Goal: Information Seeking & Learning: Compare options

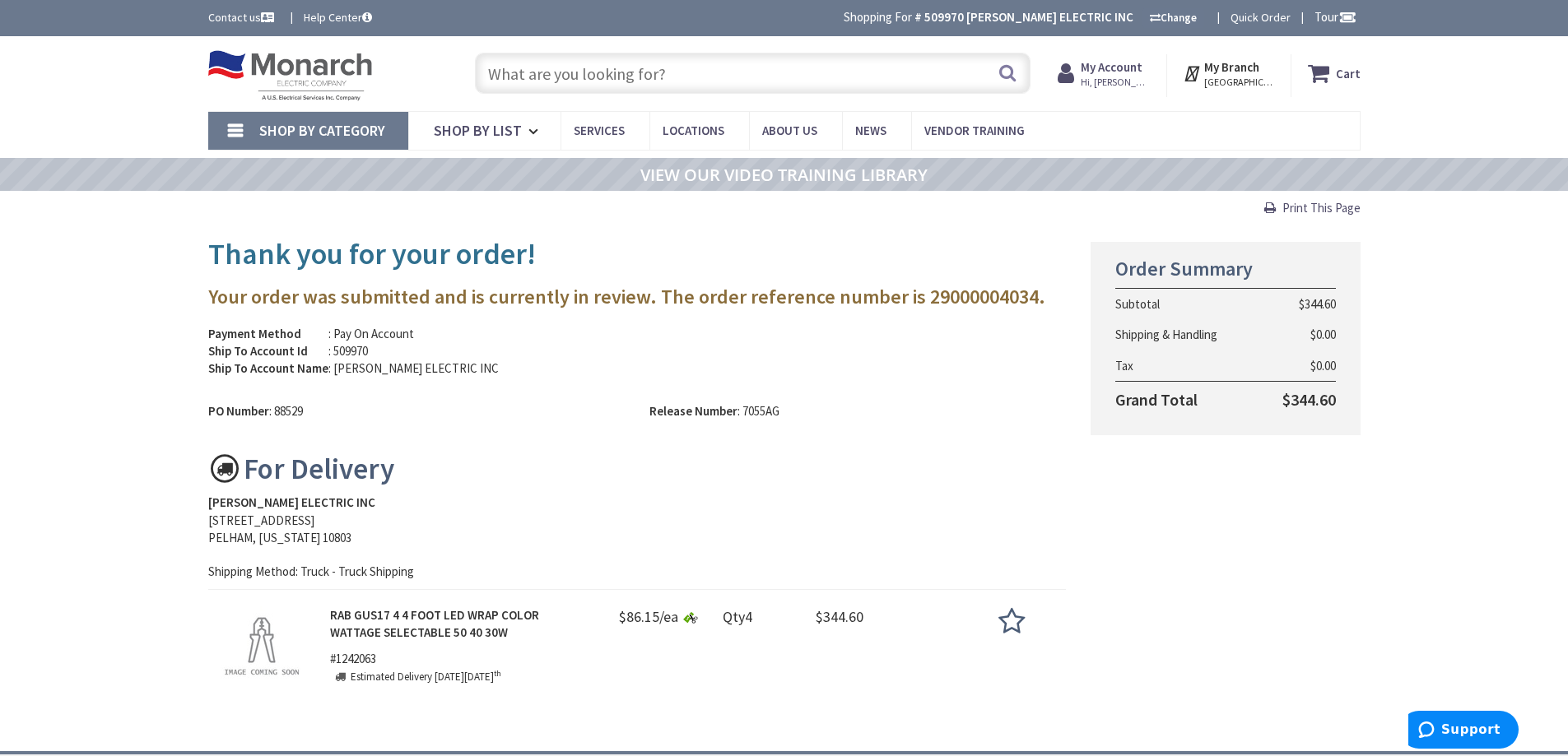
click at [562, 67] on input "text" at bounding box center [752, 73] width 556 height 41
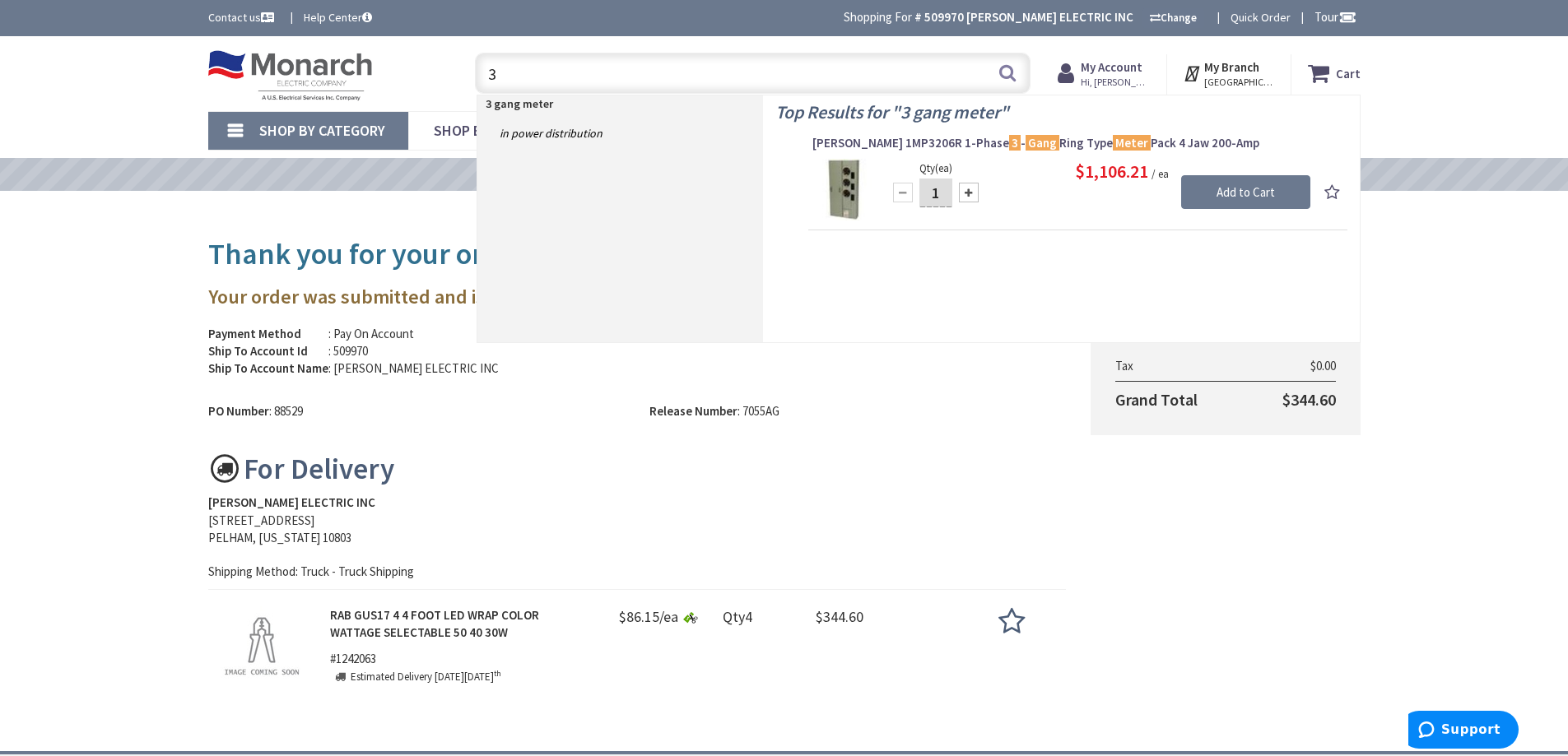
type input "3"
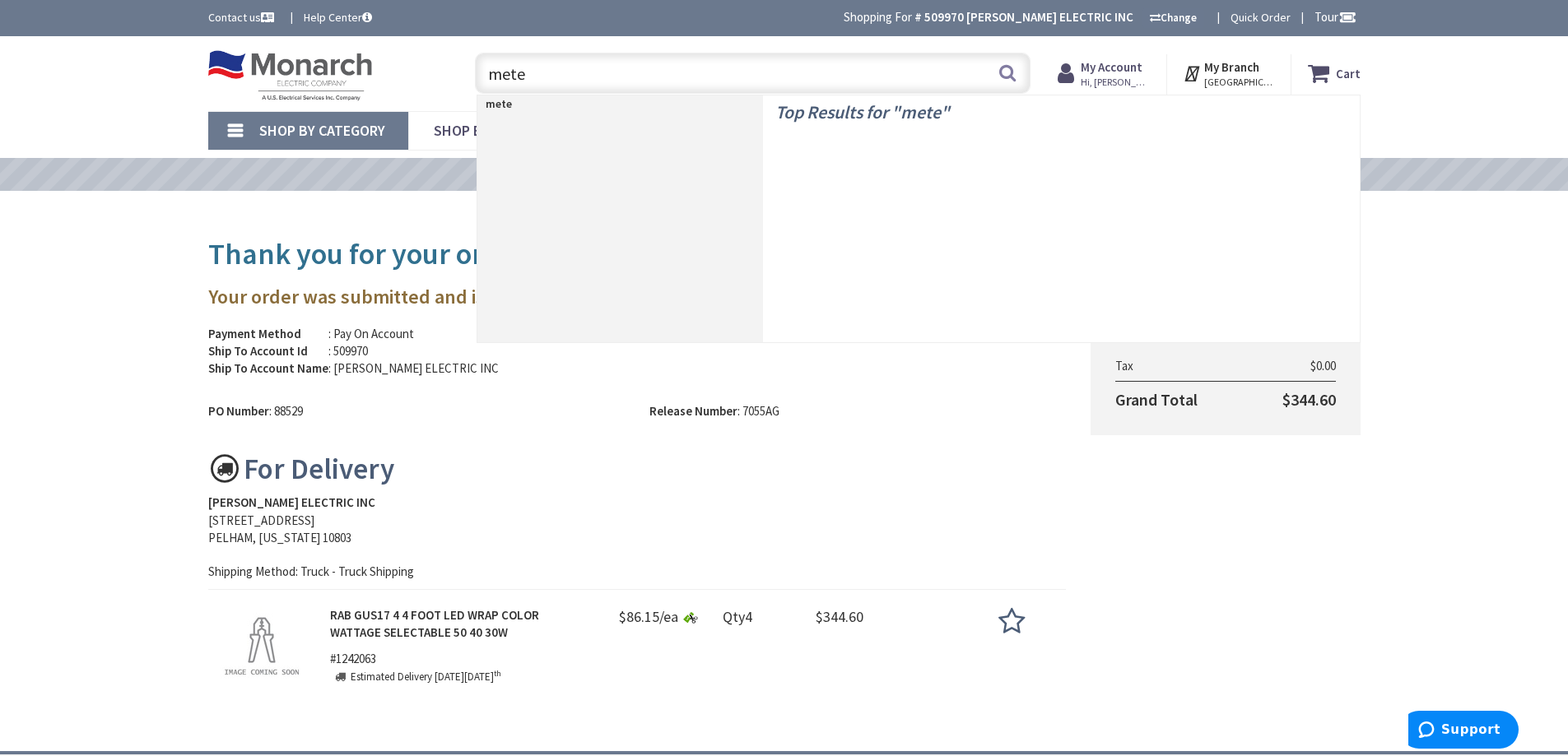
type input "meter"
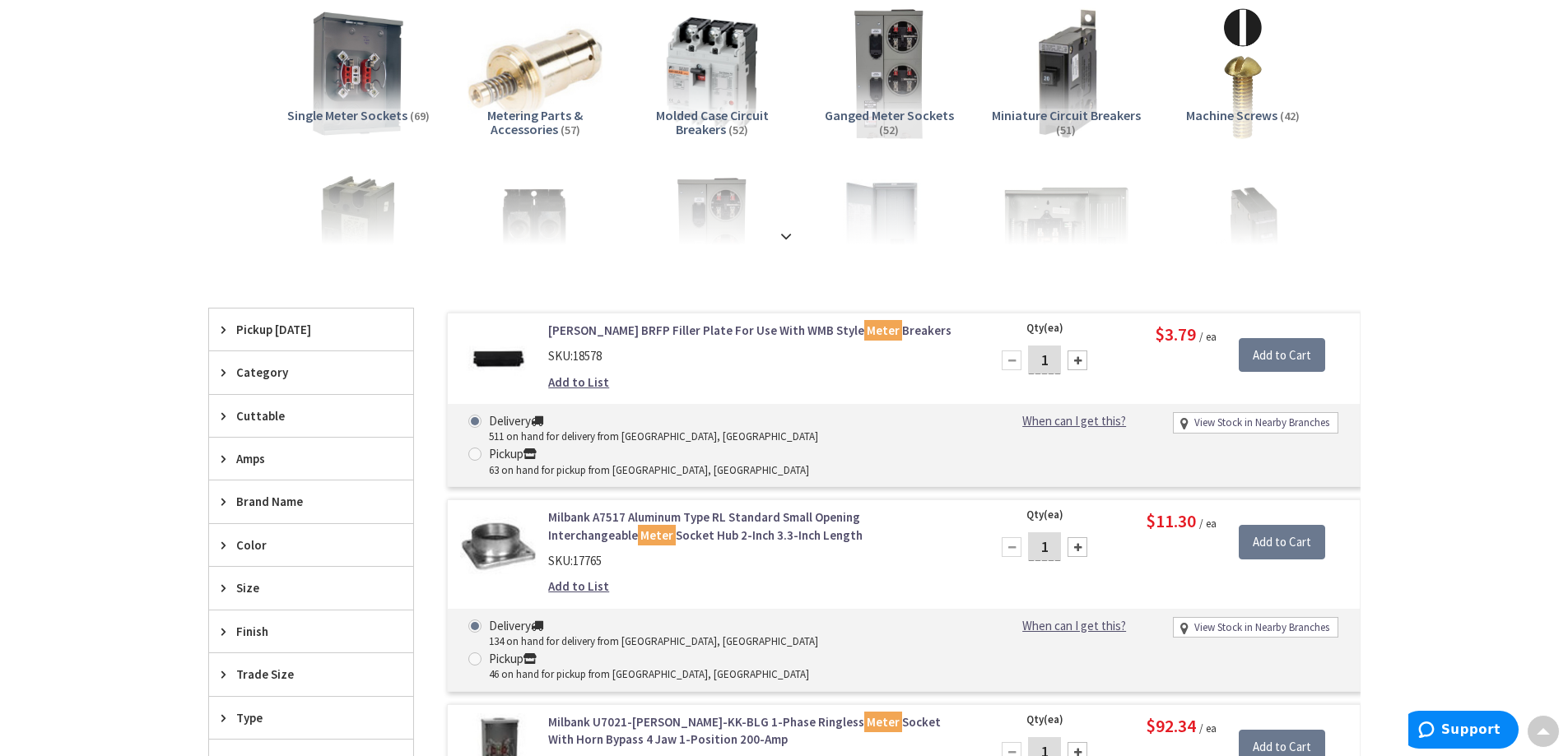
scroll to position [329, 0]
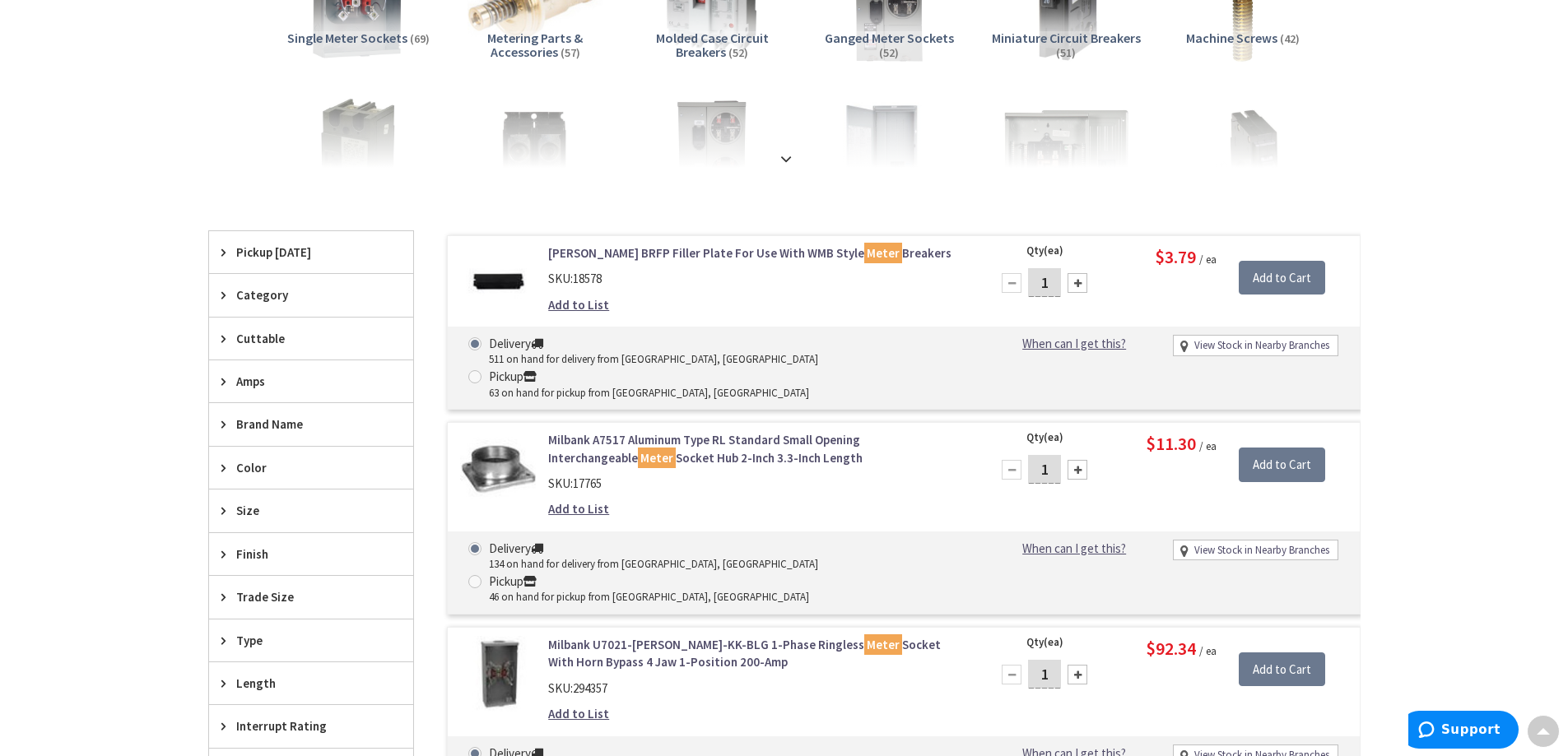
click at [221, 253] on icon at bounding box center [227, 252] width 12 height 12
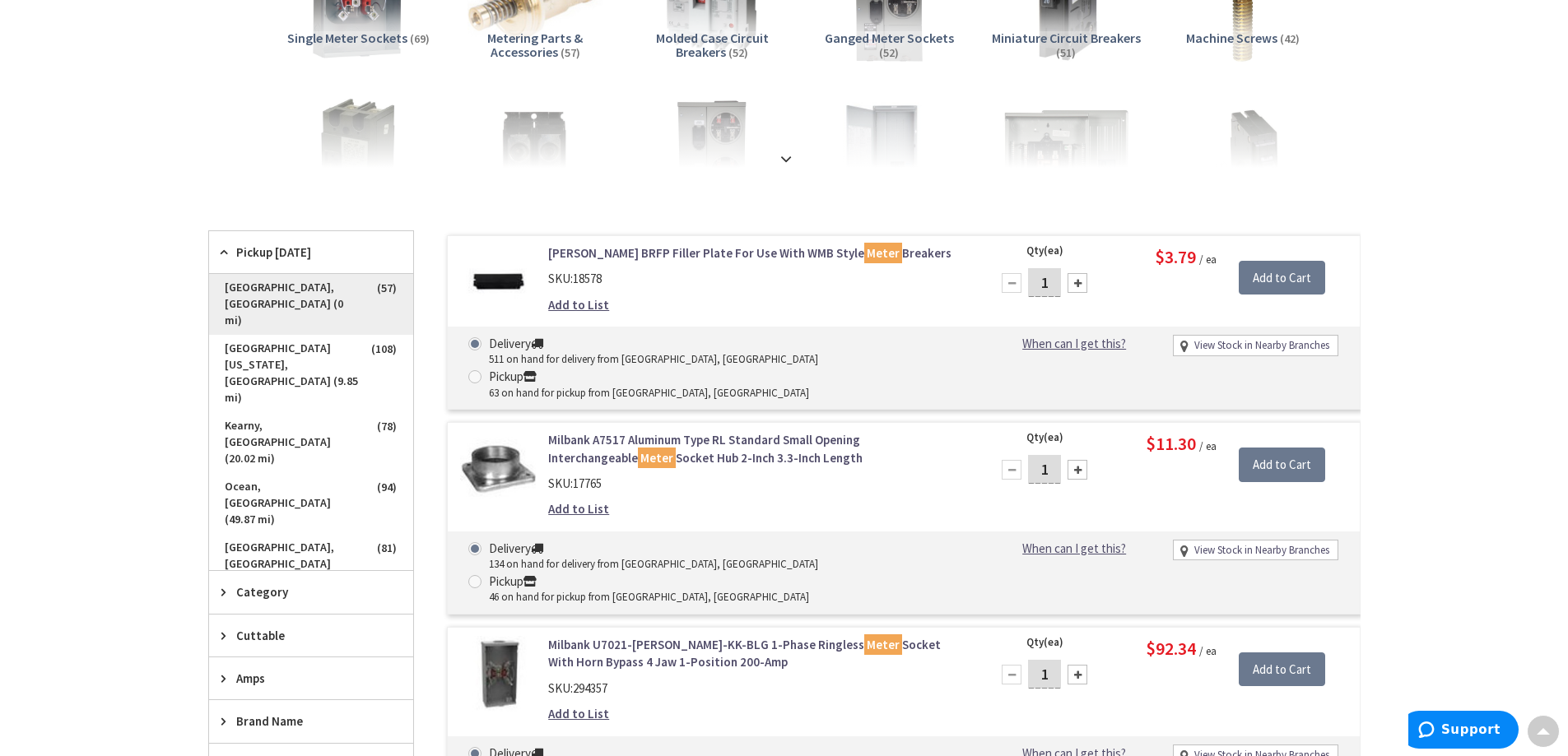
click at [246, 282] on span "New Rochelle, NY (0 mi)" at bounding box center [311, 305] width 204 height 61
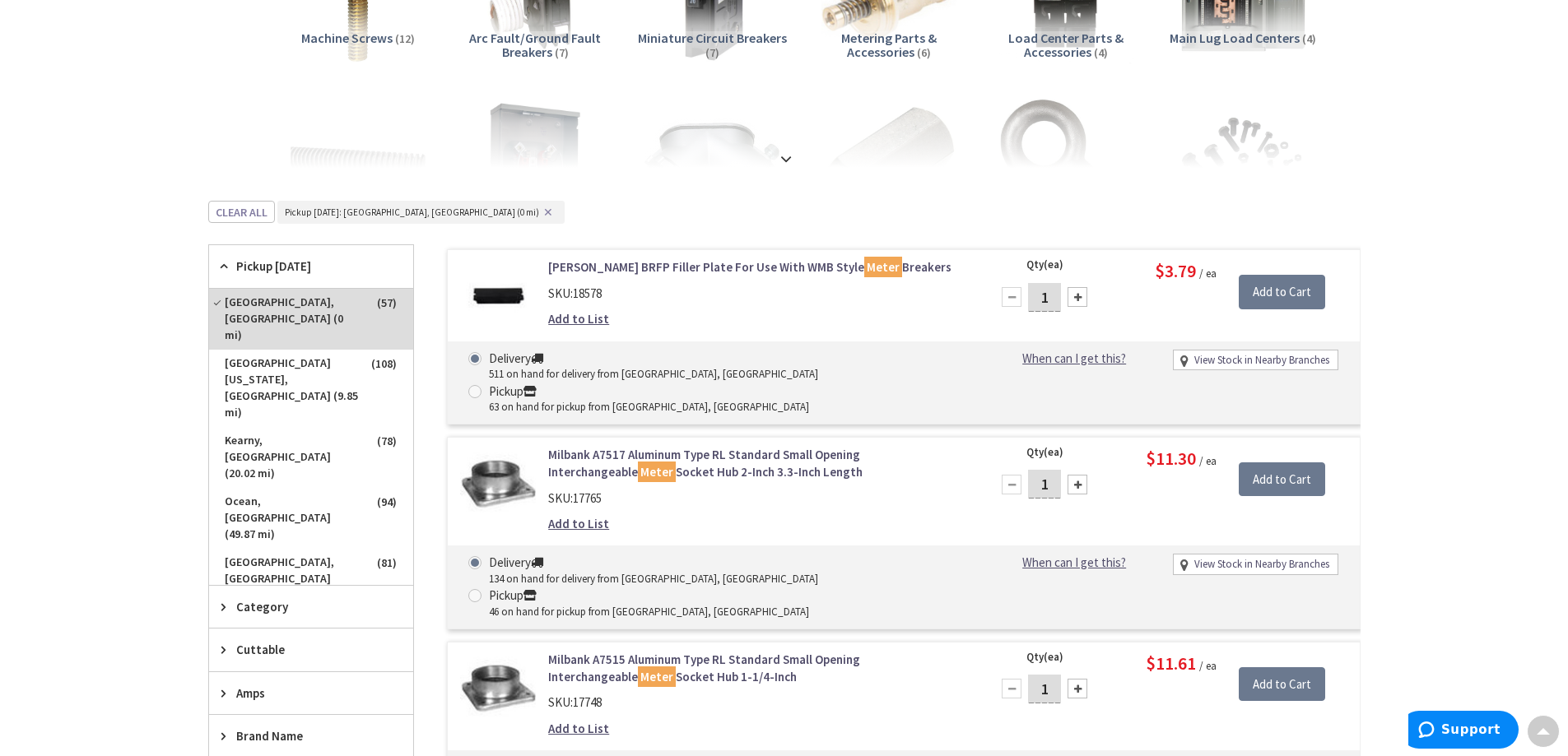
scroll to position [332, 0]
click at [282, 306] on span "New Rochelle, NY (0 mi)" at bounding box center [311, 319] width 204 height 61
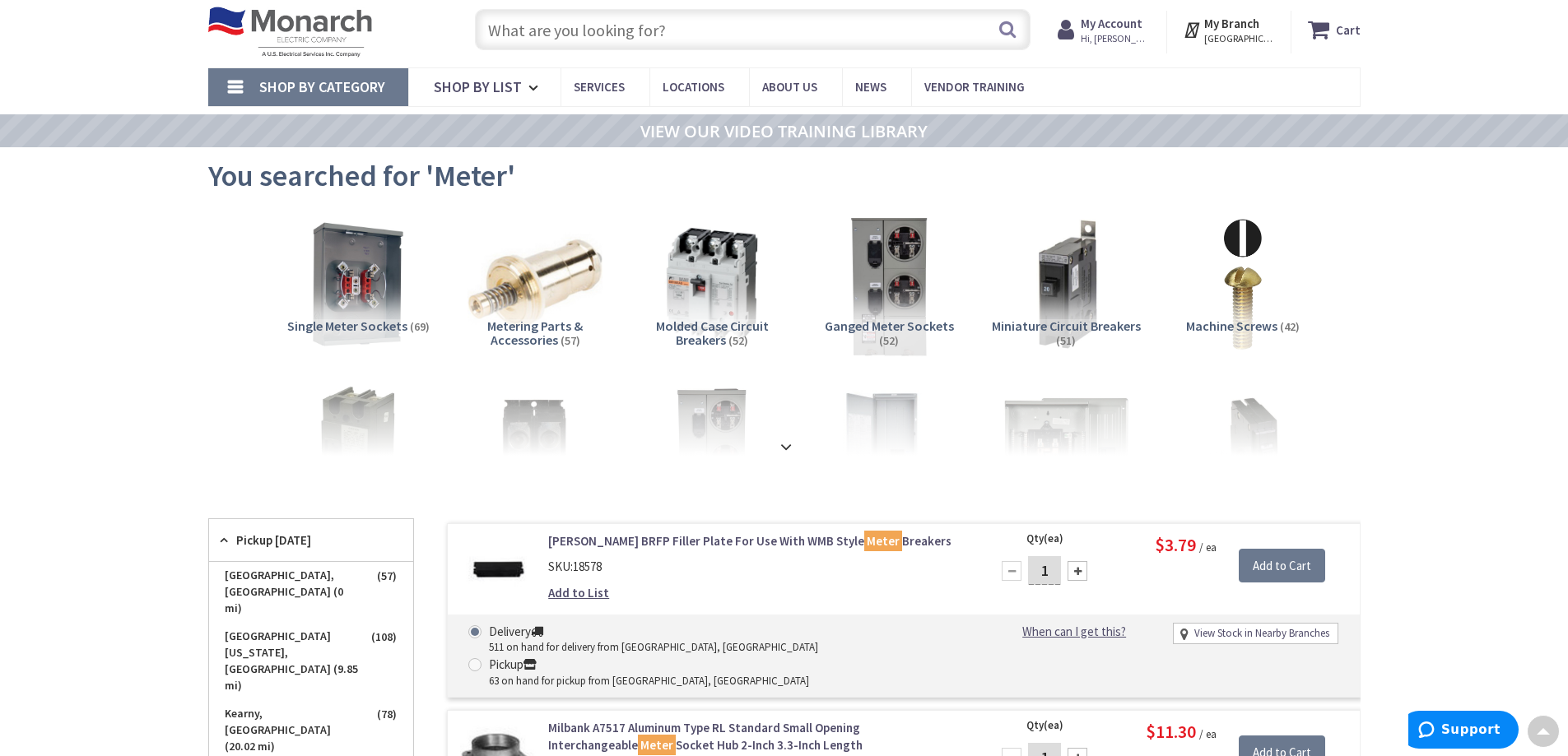
scroll to position [3, 0]
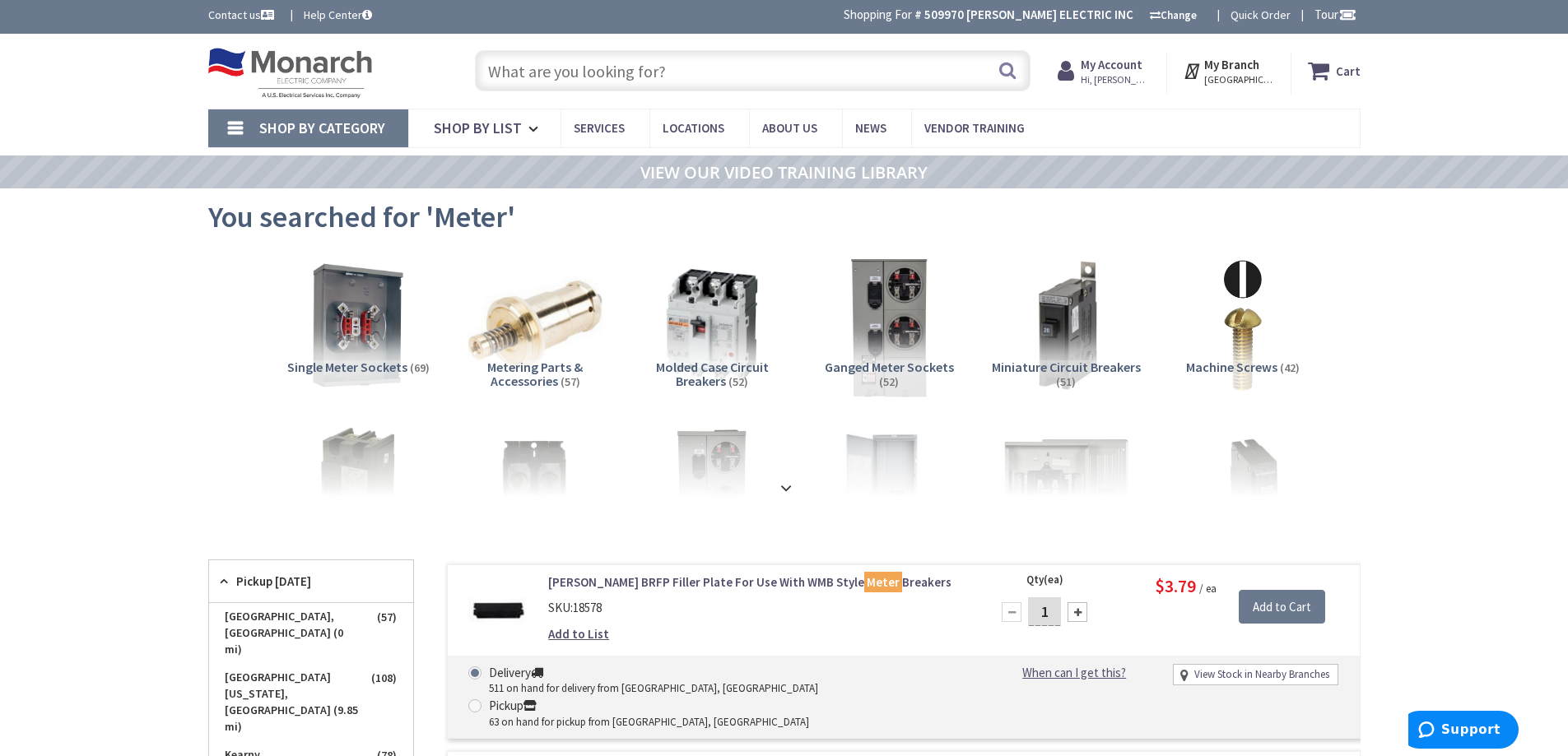
click at [876, 307] on img at bounding box center [888, 325] width 149 height 149
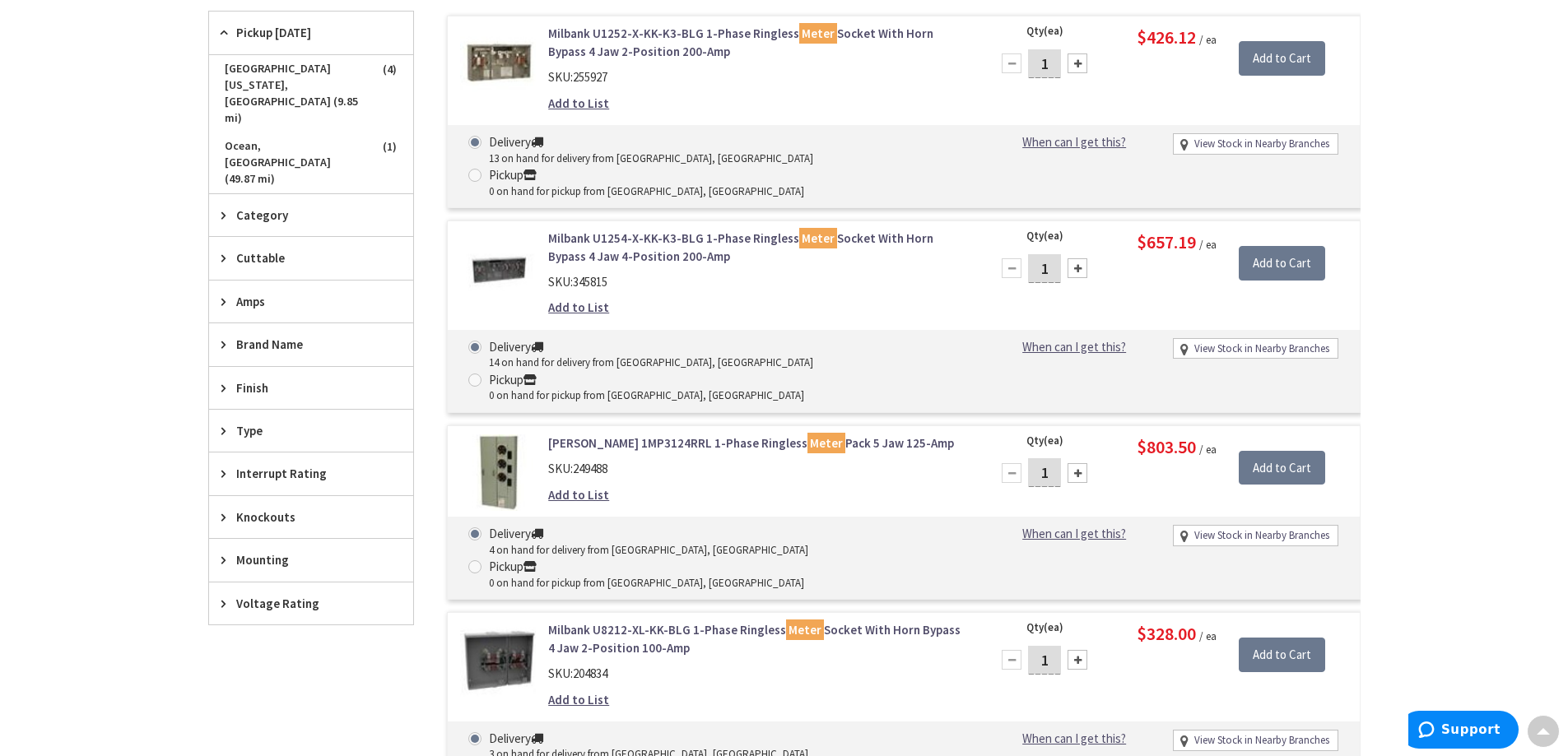
scroll to position [533, 0]
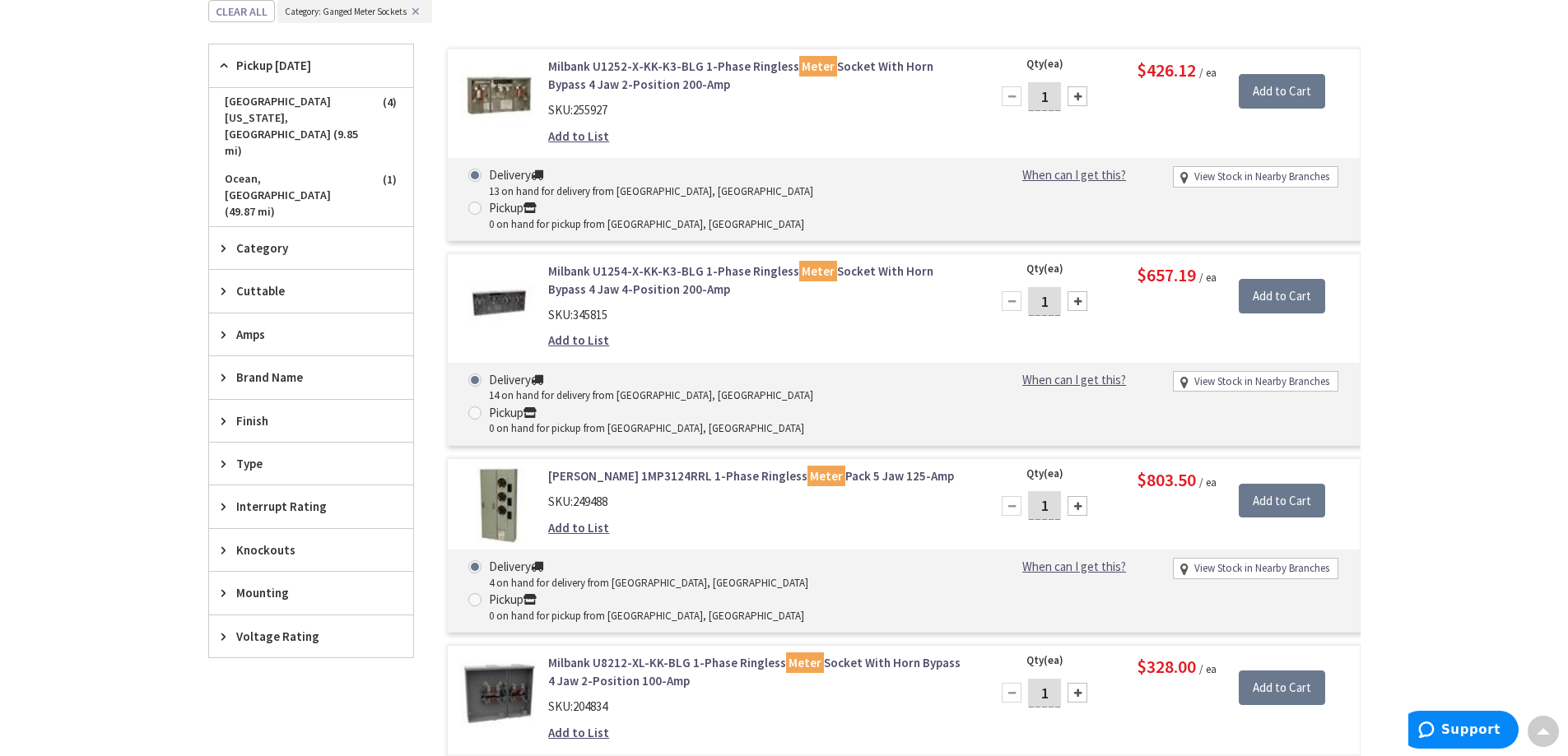
click at [614, 77] on link "Milbank U1252-X-KK-K3-BLG 1-Phase Ringless Meter Socket With Horn Bypass 4 Jaw …" at bounding box center [757, 75] width 419 height 35
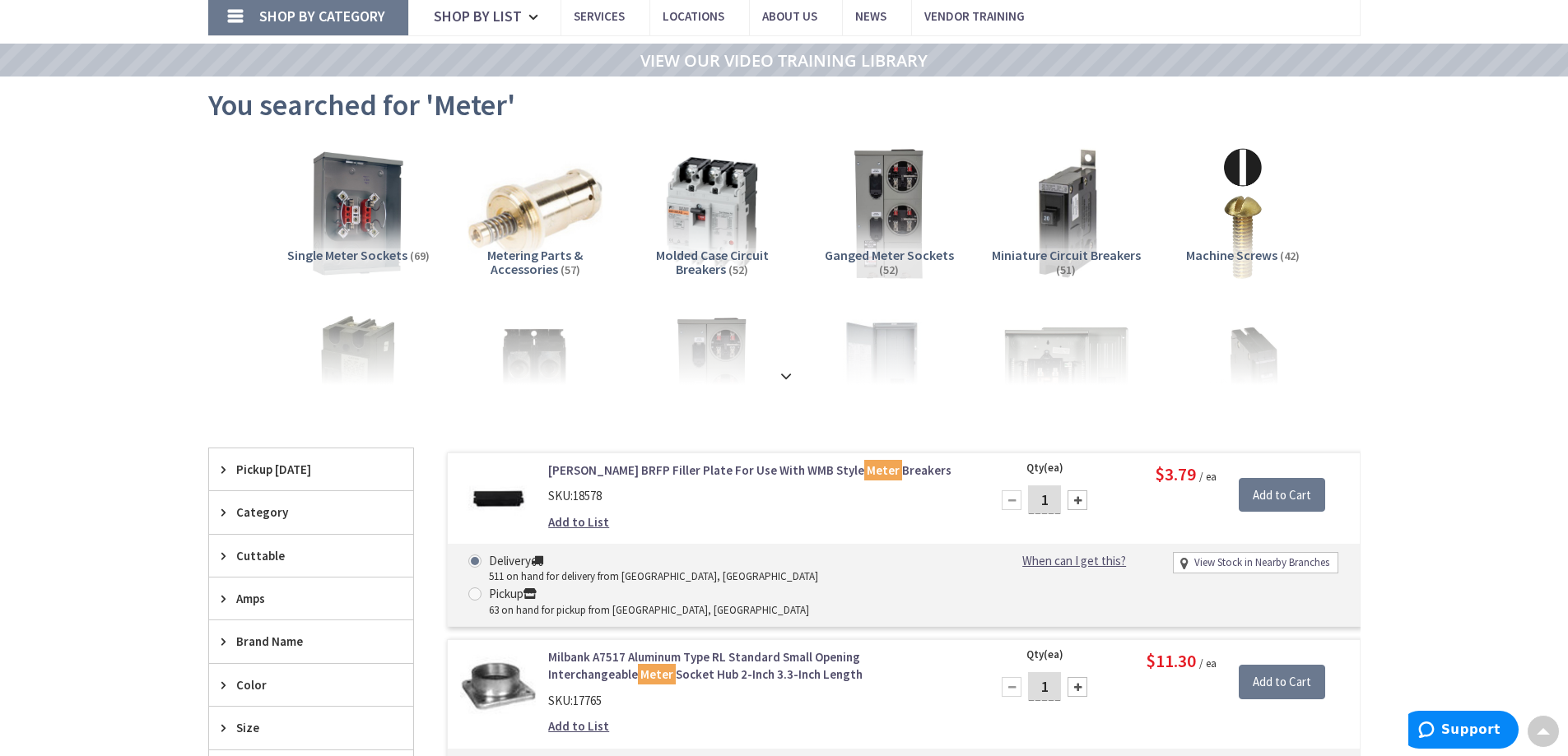
scroll to position [117, 0]
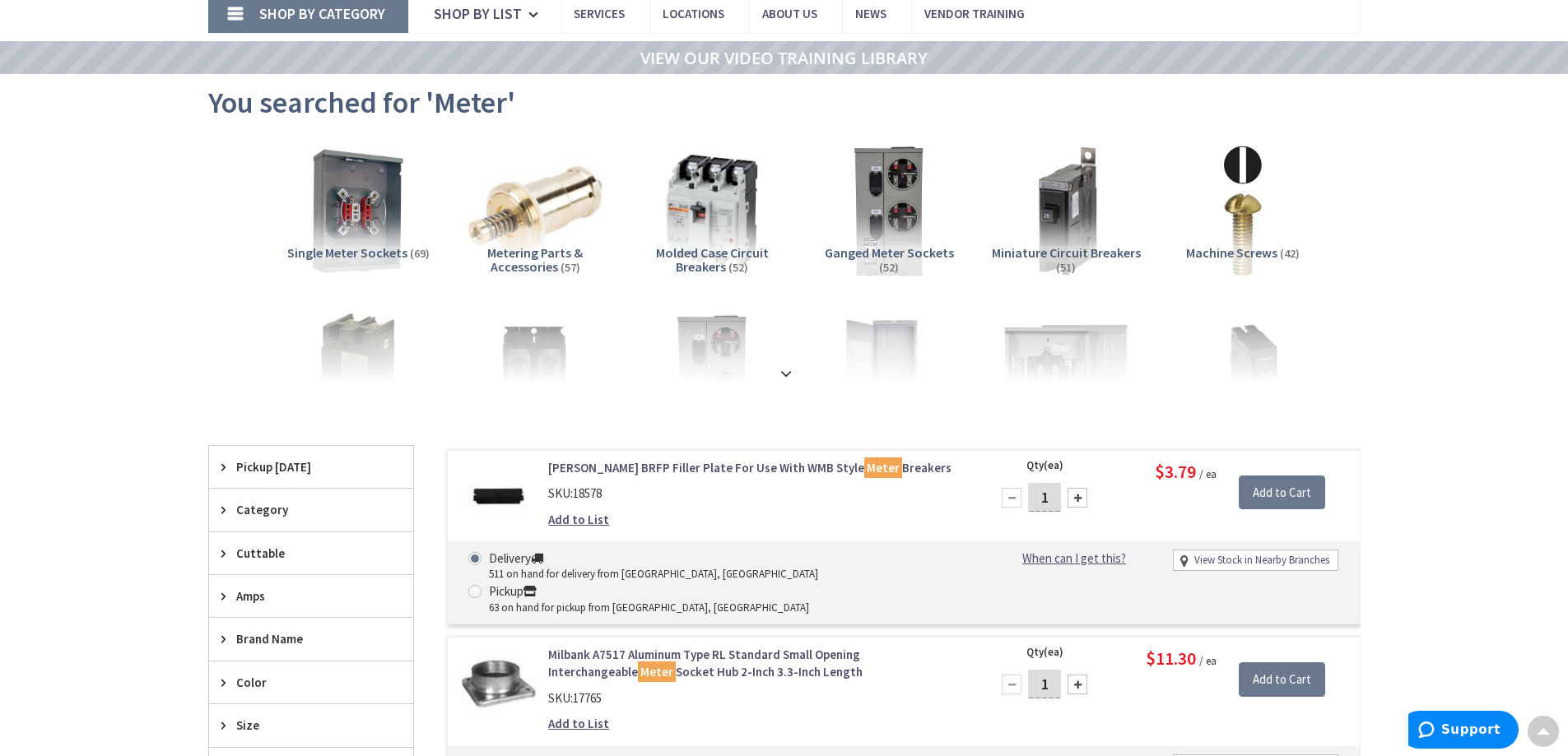
click at [222, 467] on icon at bounding box center [227, 467] width 12 height 12
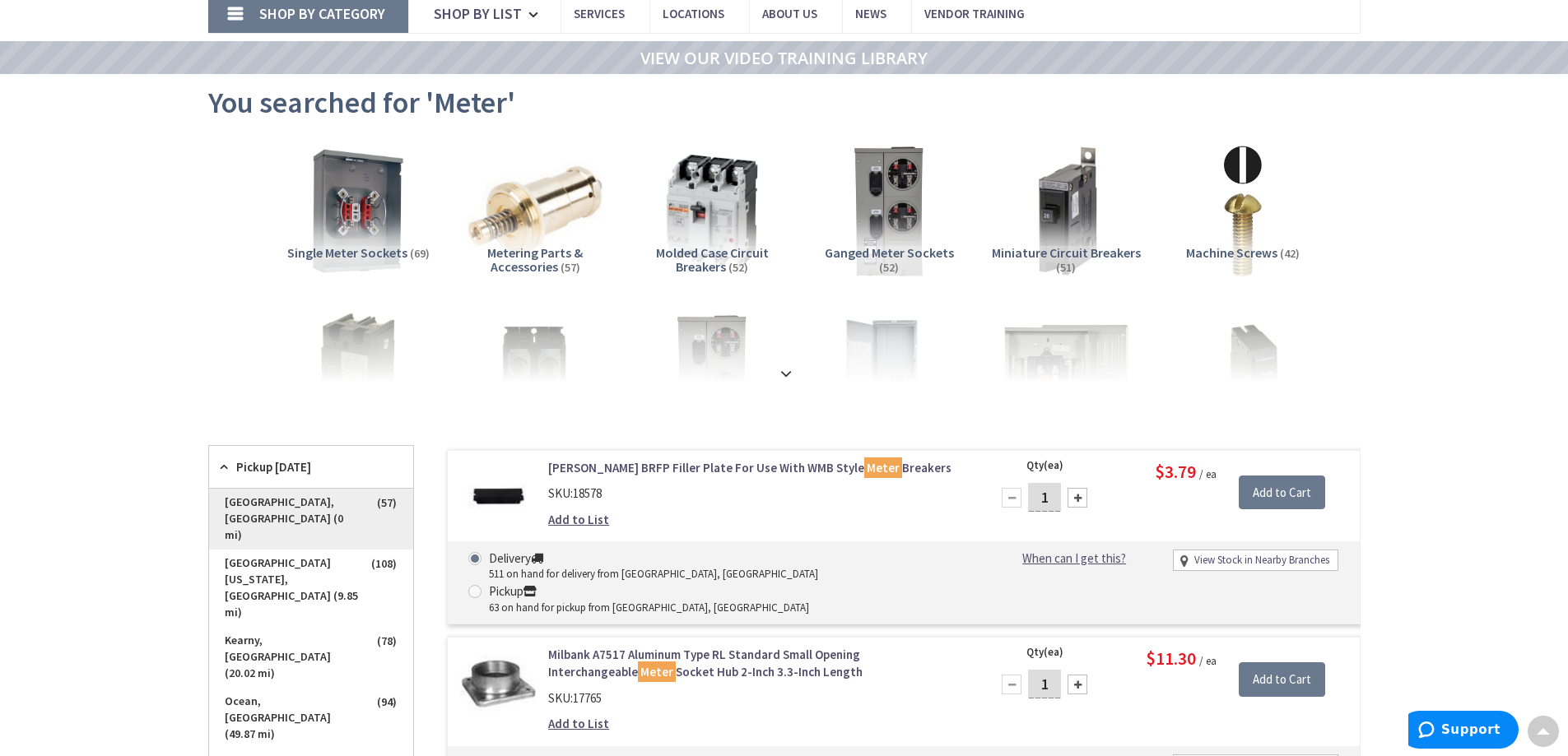
click at [250, 497] on span "[GEOGRAPHIC_DATA], [GEOGRAPHIC_DATA] (0 mi)" at bounding box center [311, 519] width 204 height 61
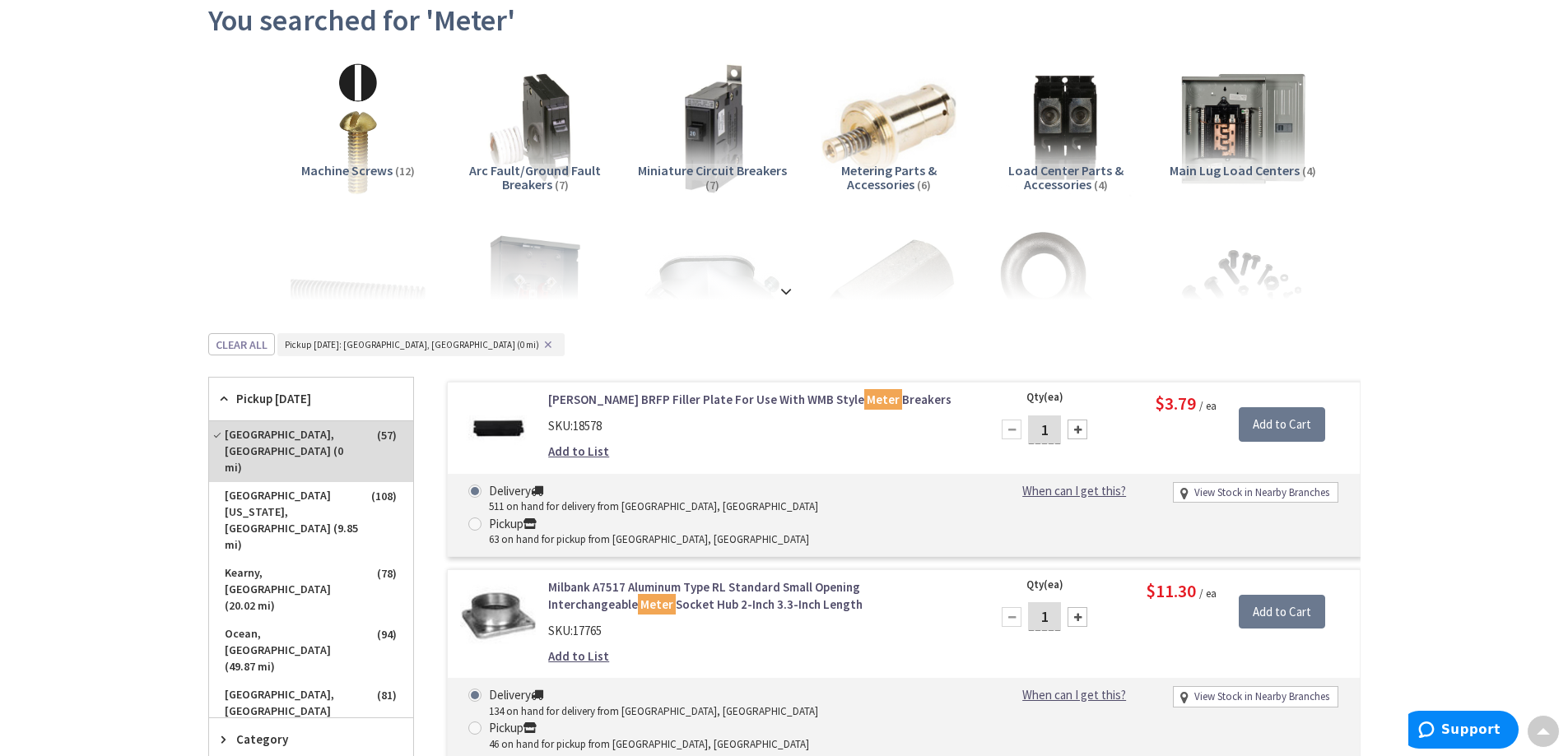
scroll to position [0, 0]
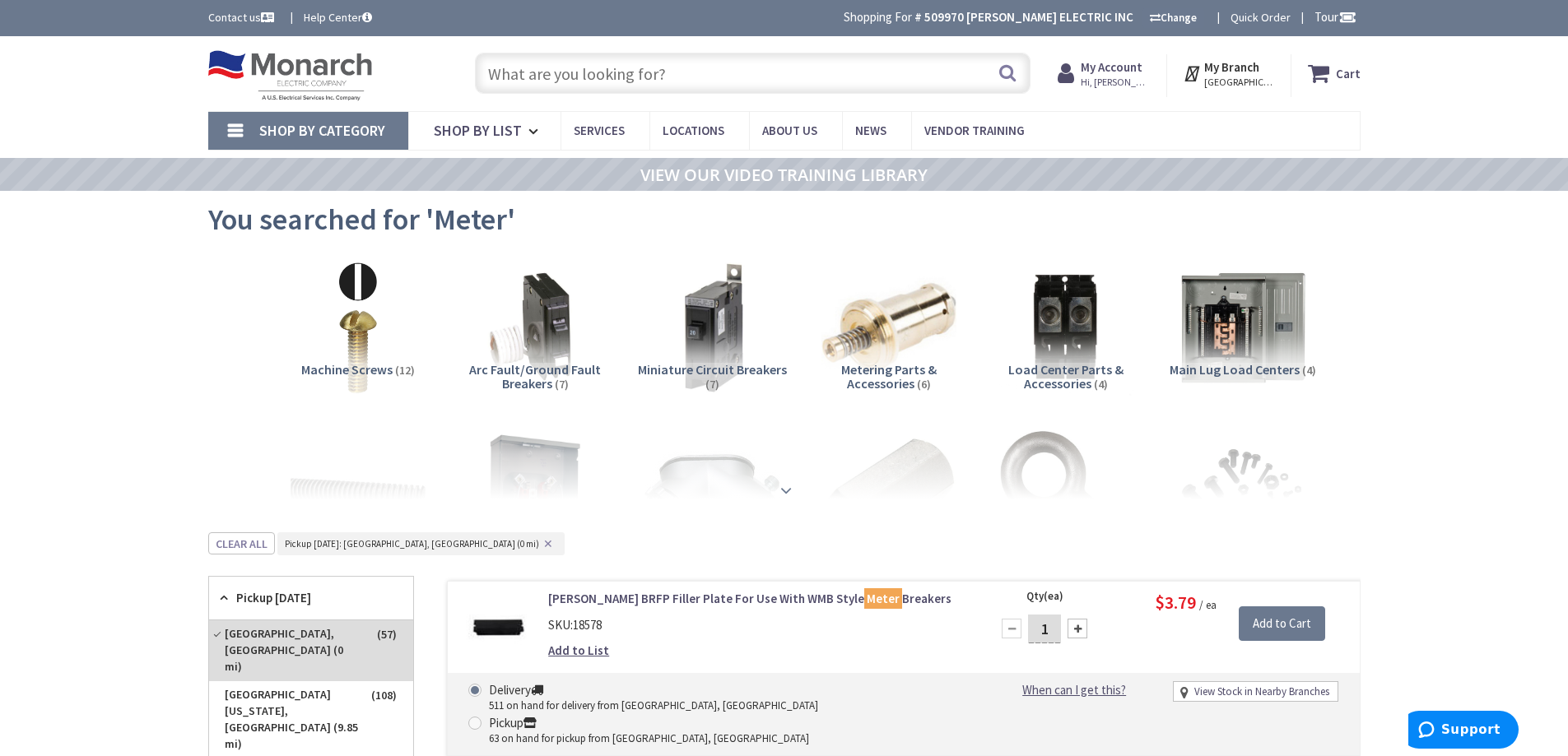
click at [783, 488] on strong at bounding box center [786, 486] width 20 height 18
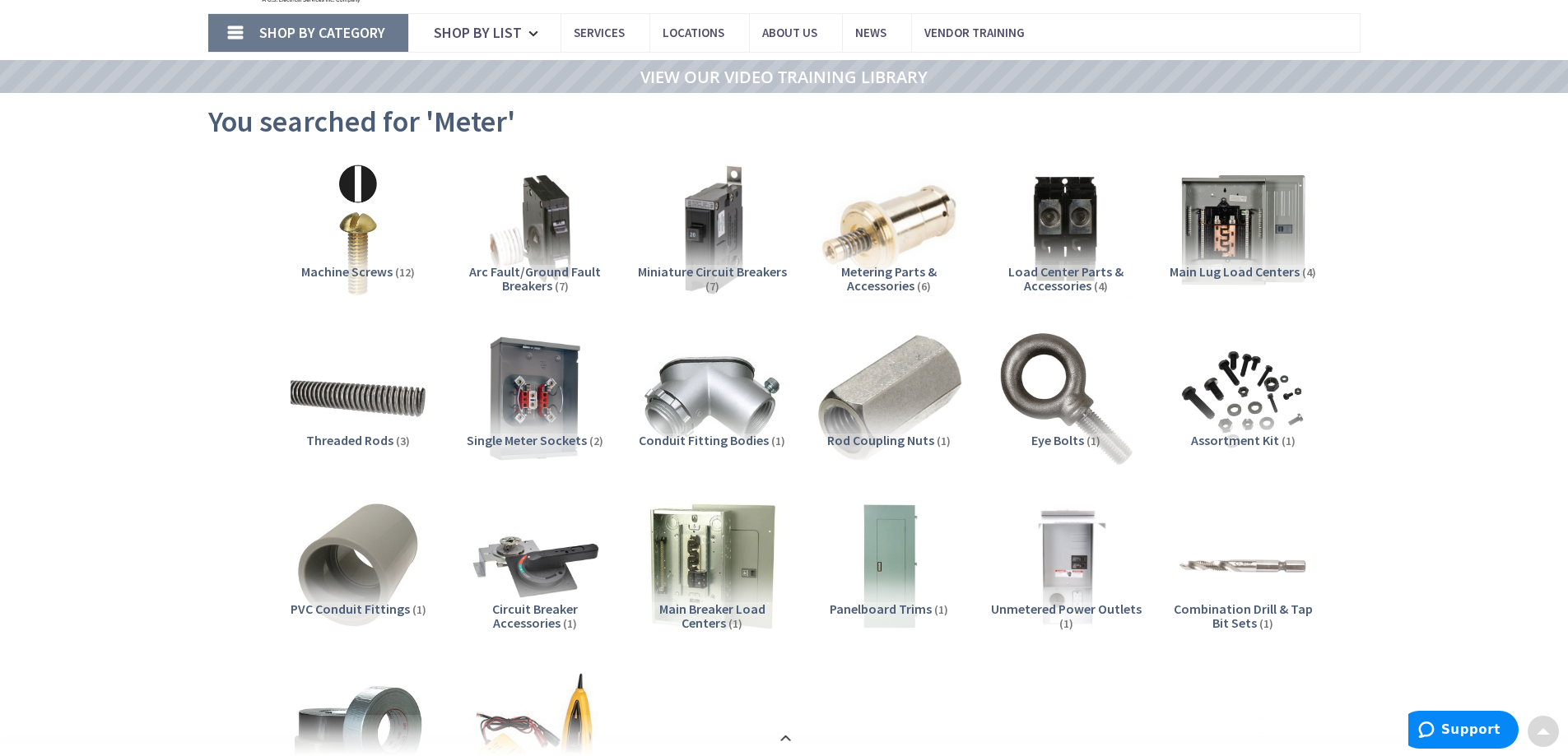
scroll to position [247, 0]
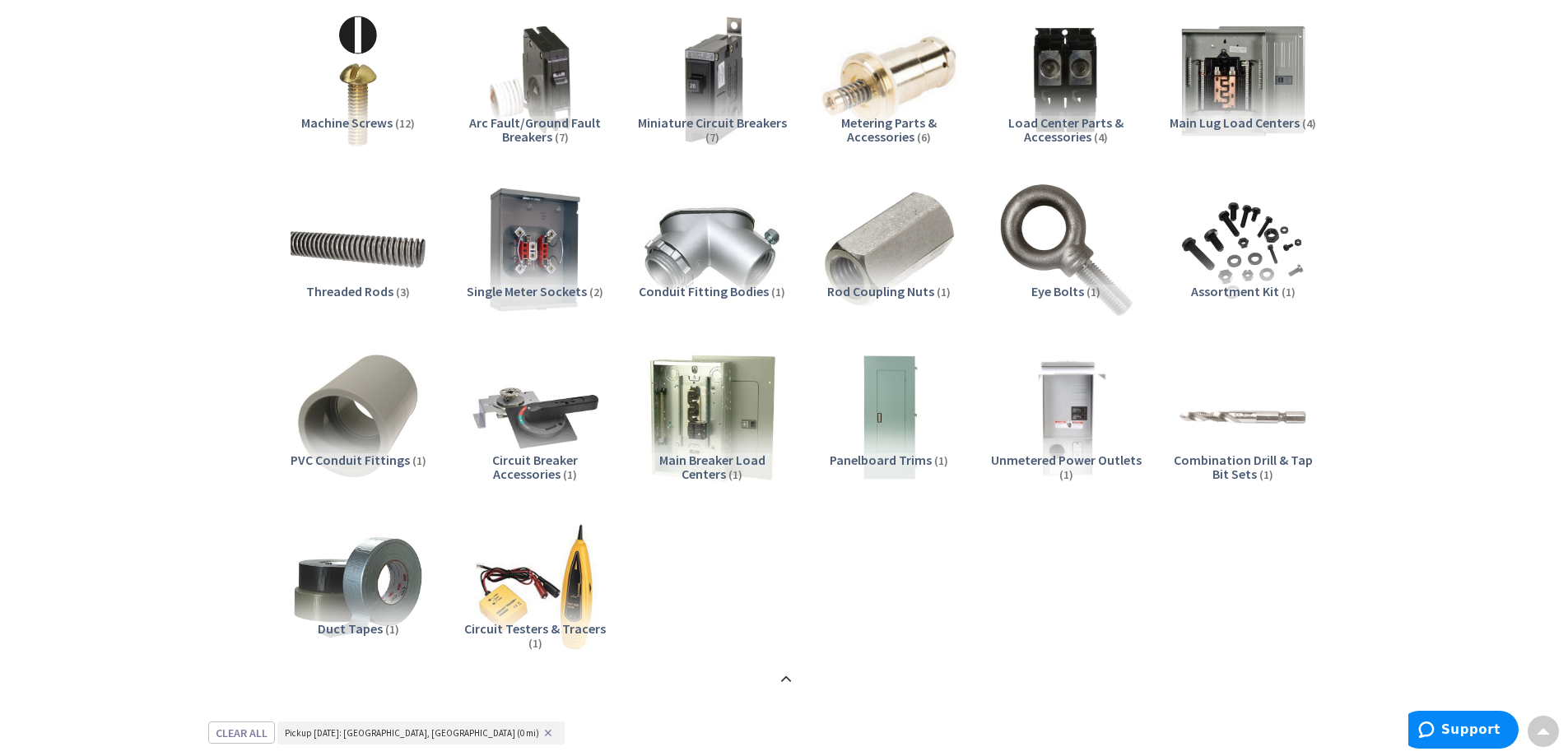
click at [533, 301] on div "Single Meter Sockets (2)" at bounding box center [535, 313] width 150 height 57
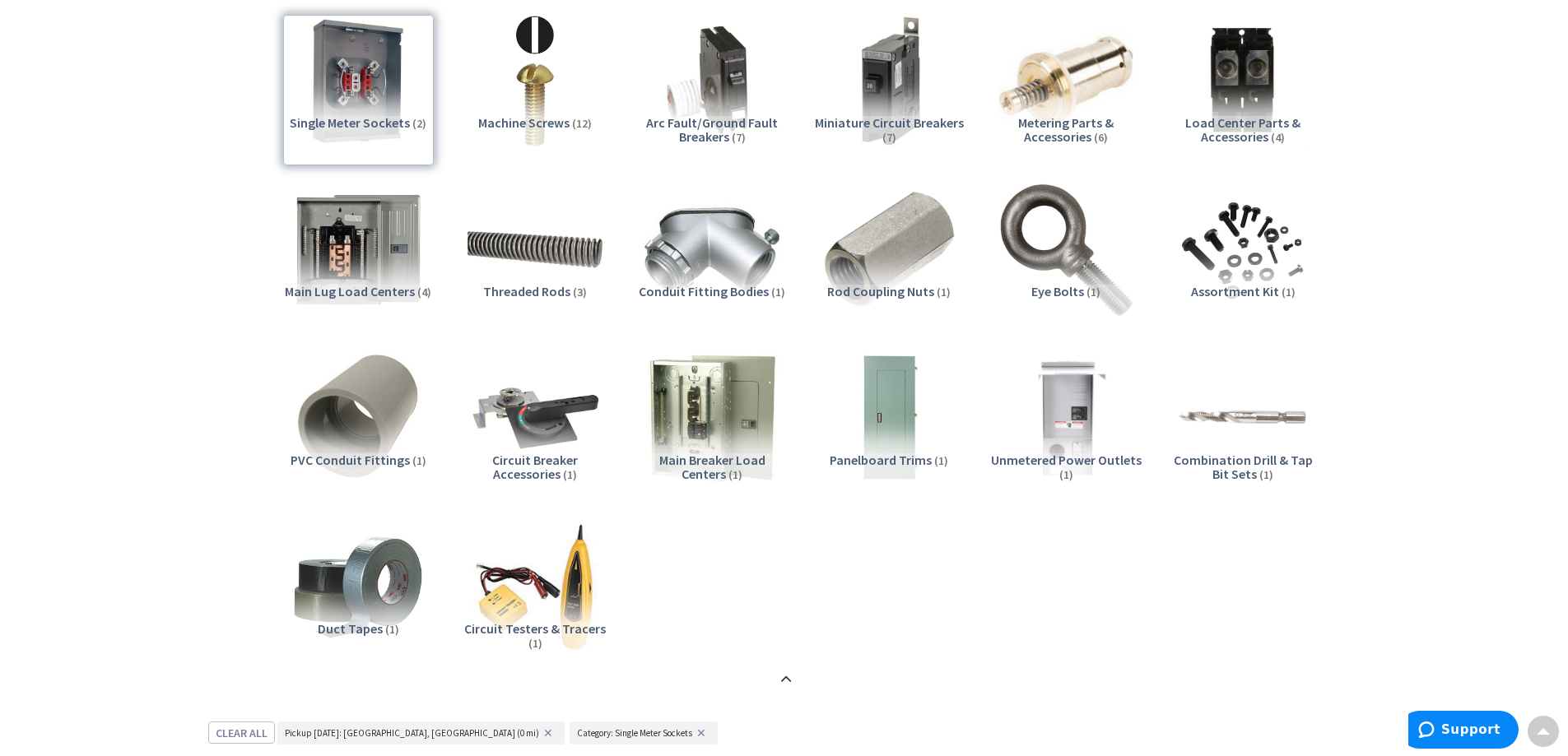
scroll to position [969, 0]
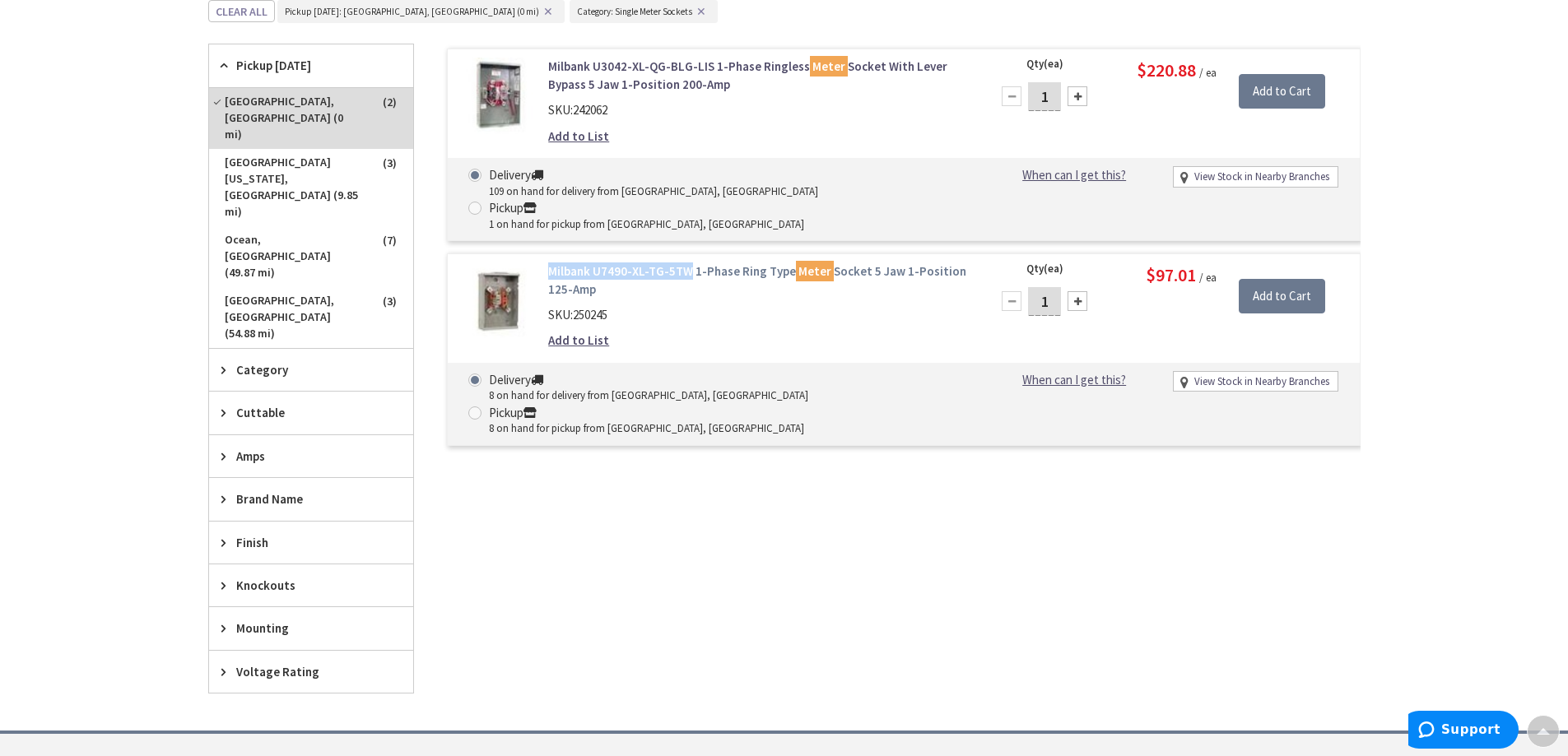
drag, startPoint x: 542, startPoint y: 239, endPoint x: 686, endPoint y: 238, distance: 144.0
click at [686, 263] on div "Milbank U7490-XL-TG-5TW 1-Phase Ring Type Meter Socket 5 Jaw 1-Position 125-Amp…" at bounding box center [757, 310] width 444 height 96
copy link "Milbank U7490-XL-TG-5TW"
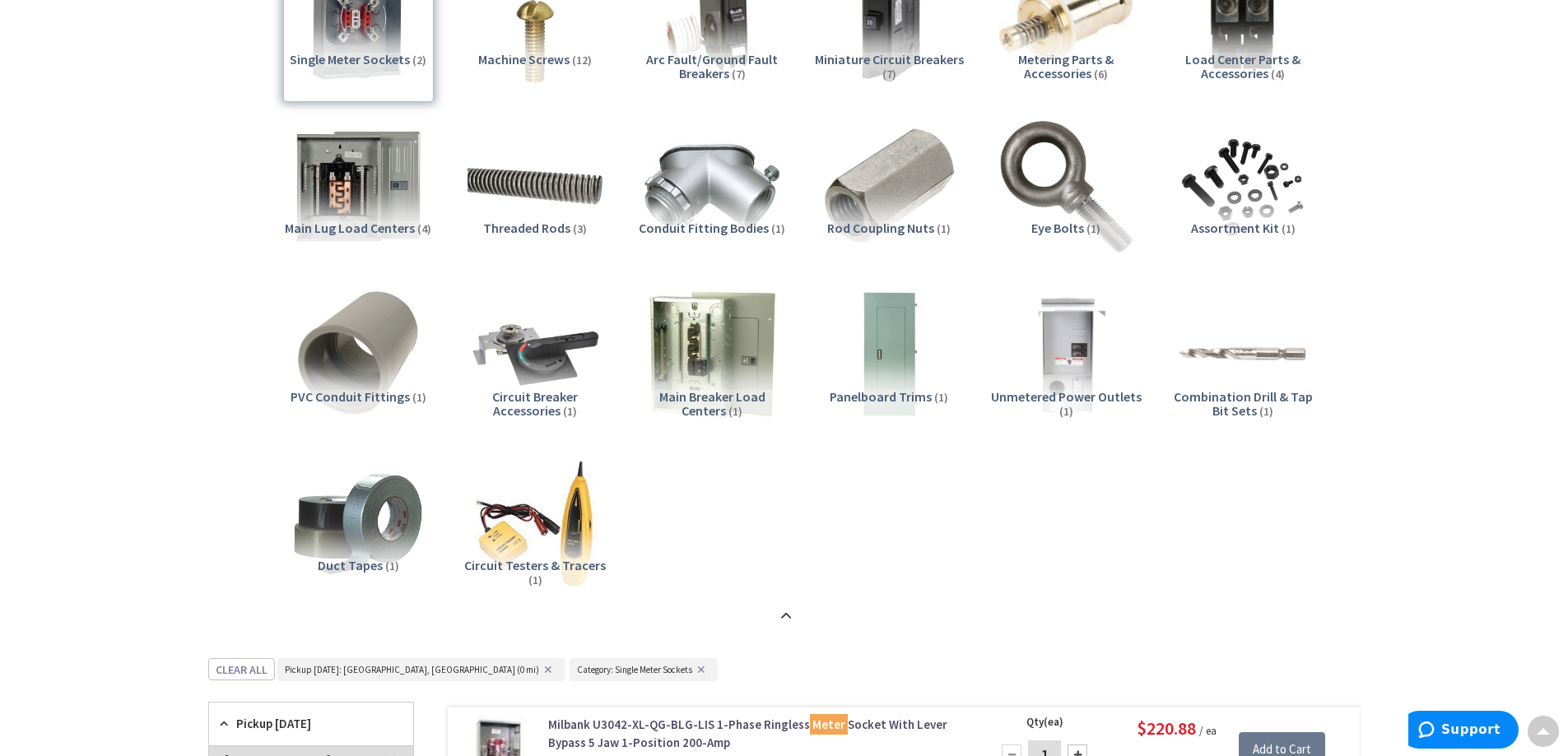
scroll to position [0, 0]
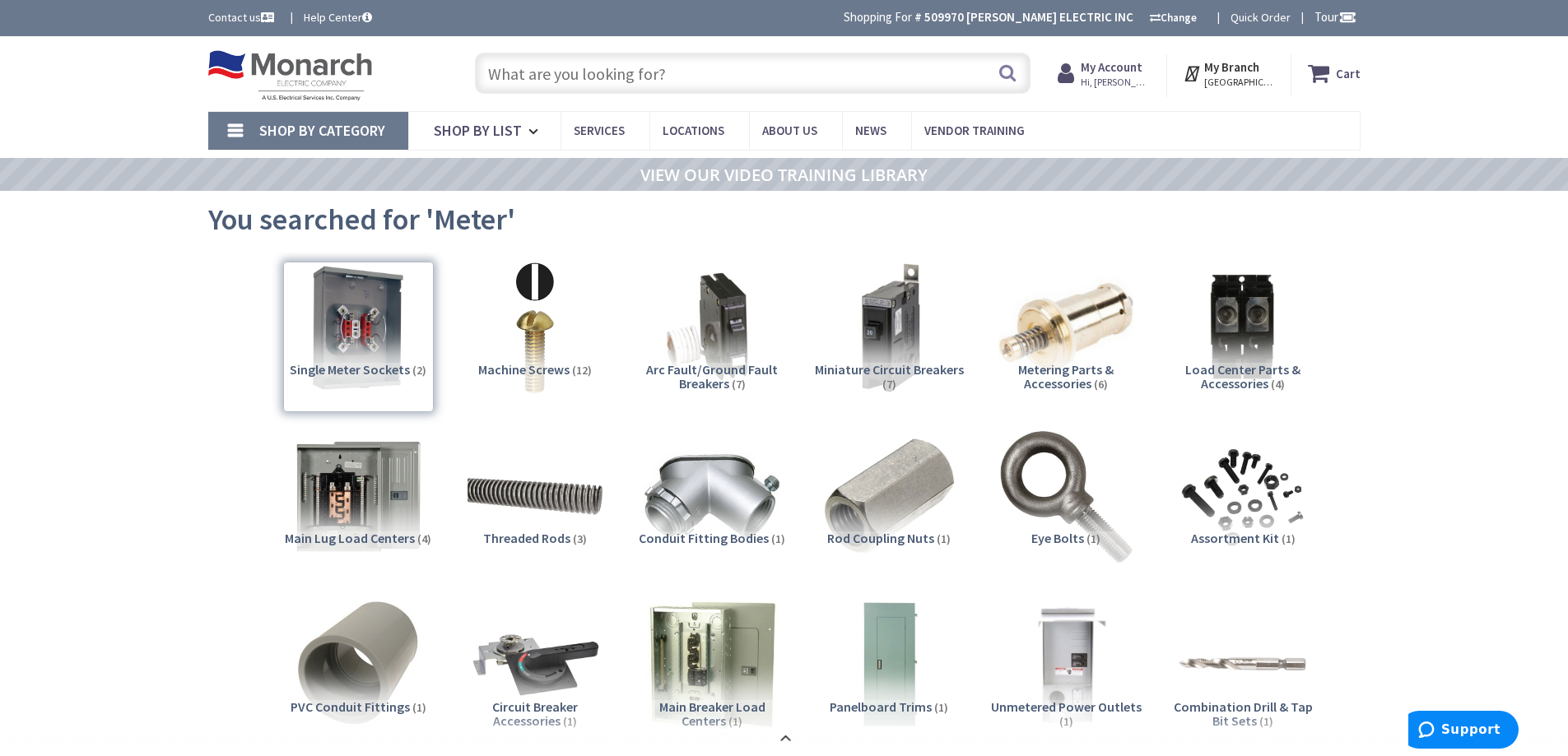
click at [665, 64] on input "text" at bounding box center [752, 73] width 556 height 41
type input "h"
click at [579, 83] on input "text" at bounding box center [752, 73] width 556 height 41
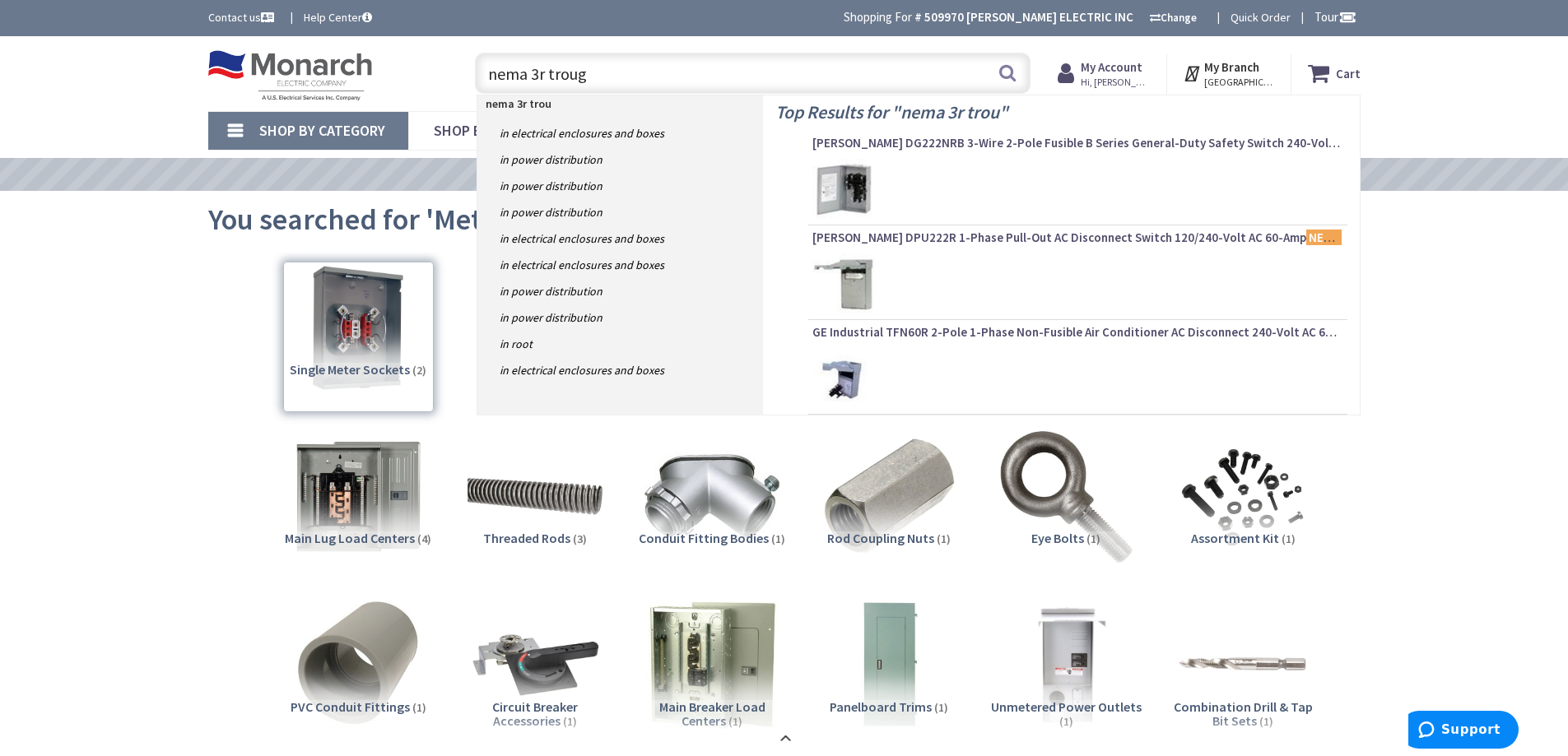
type input "nema 3r trough"
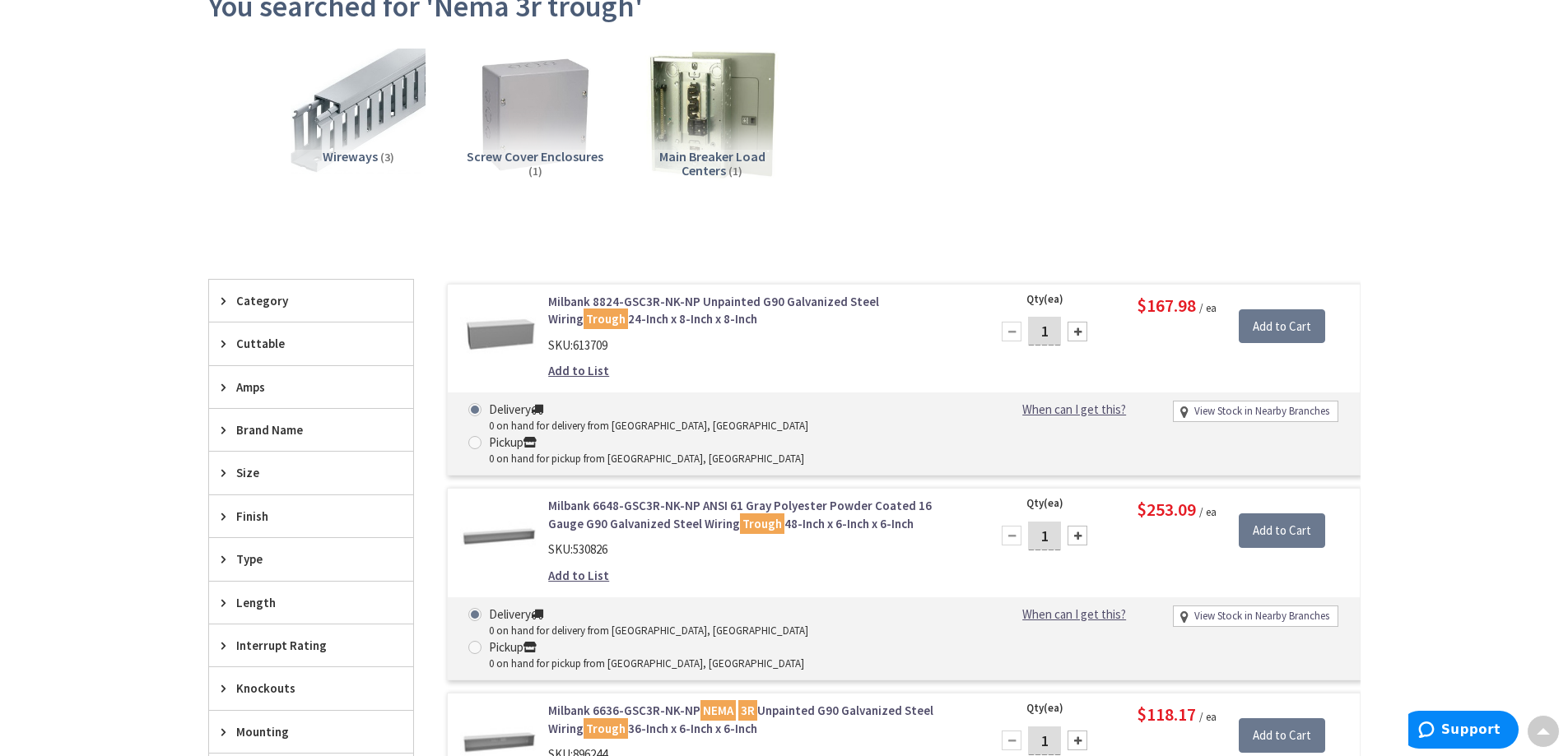
scroll to position [332, 0]
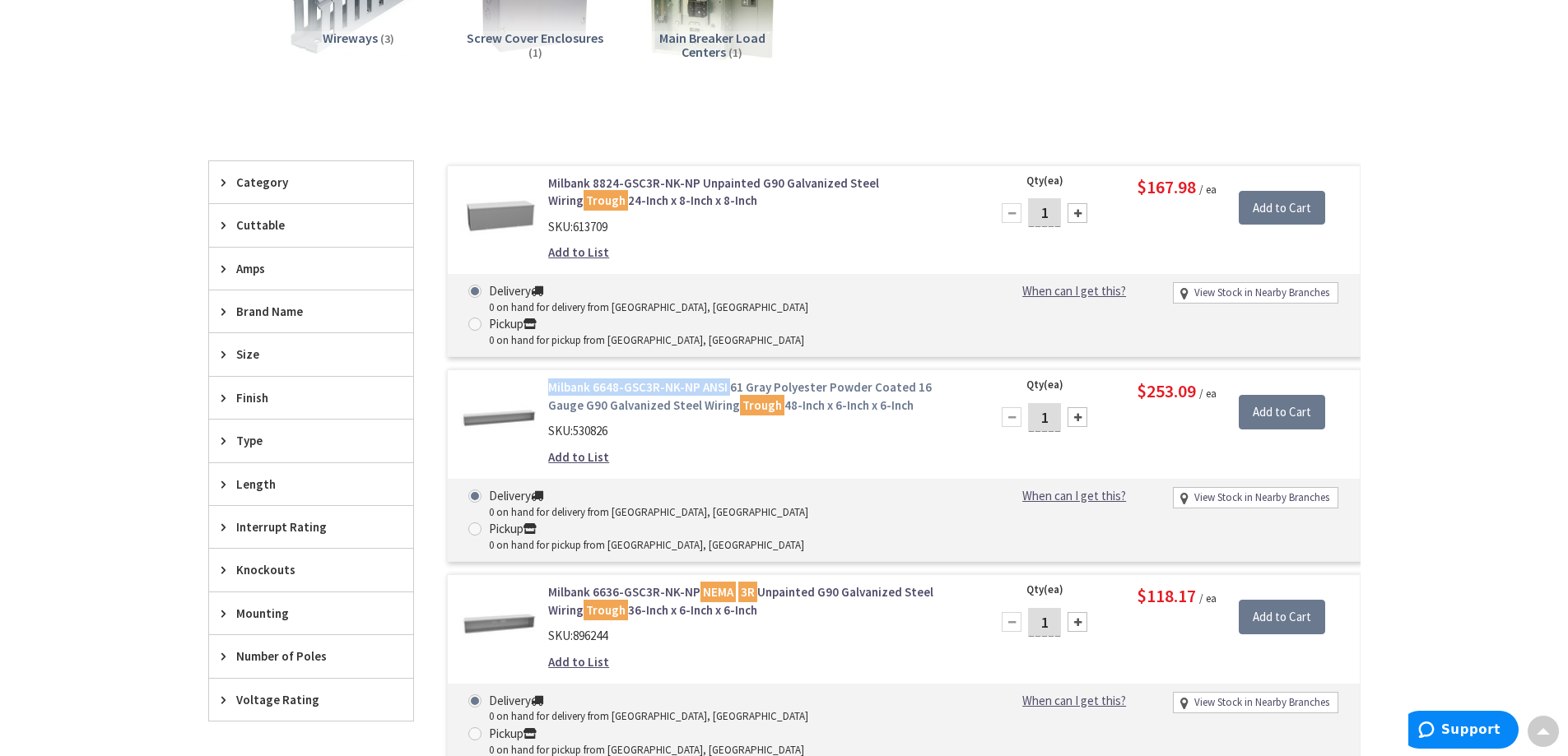
drag, startPoint x: 546, startPoint y: 358, endPoint x: 725, endPoint y: 359, distance: 179.0
click at [725, 378] on div "Milbank 6648-GSC3R-NK-NP ANSI 61 Gray Polyester Powder Coated 16 Gauge G90 Galv…" at bounding box center [757, 426] width 444 height 96
copy link "Milbank 6648-GSC3R-NK-NP ANSI"
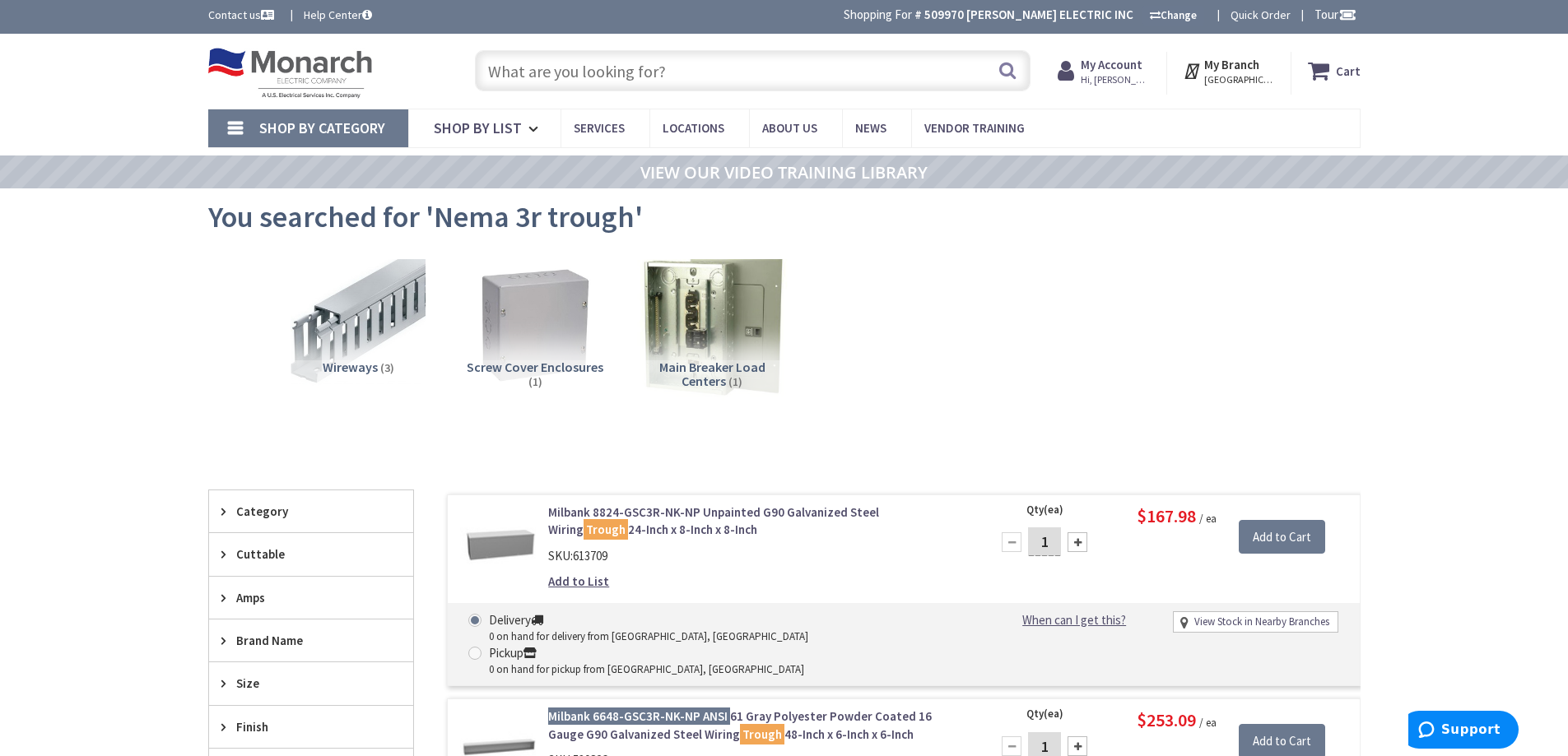
scroll to position [0, 0]
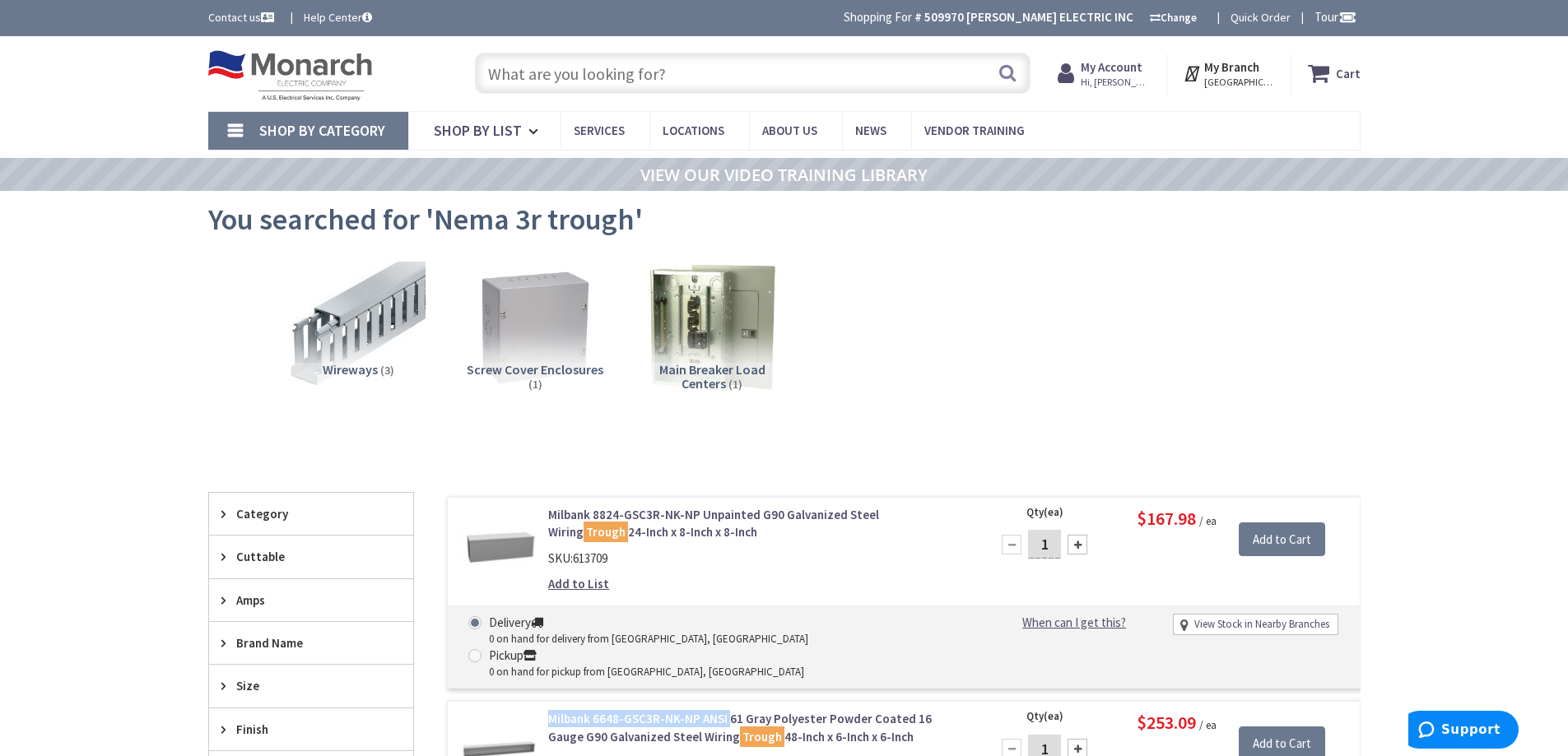
click at [695, 82] on input "text" at bounding box center [752, 73] width 556 height 41
click at [633, 75] on input "text" at bounding box center [752, 73] width 556 height 41
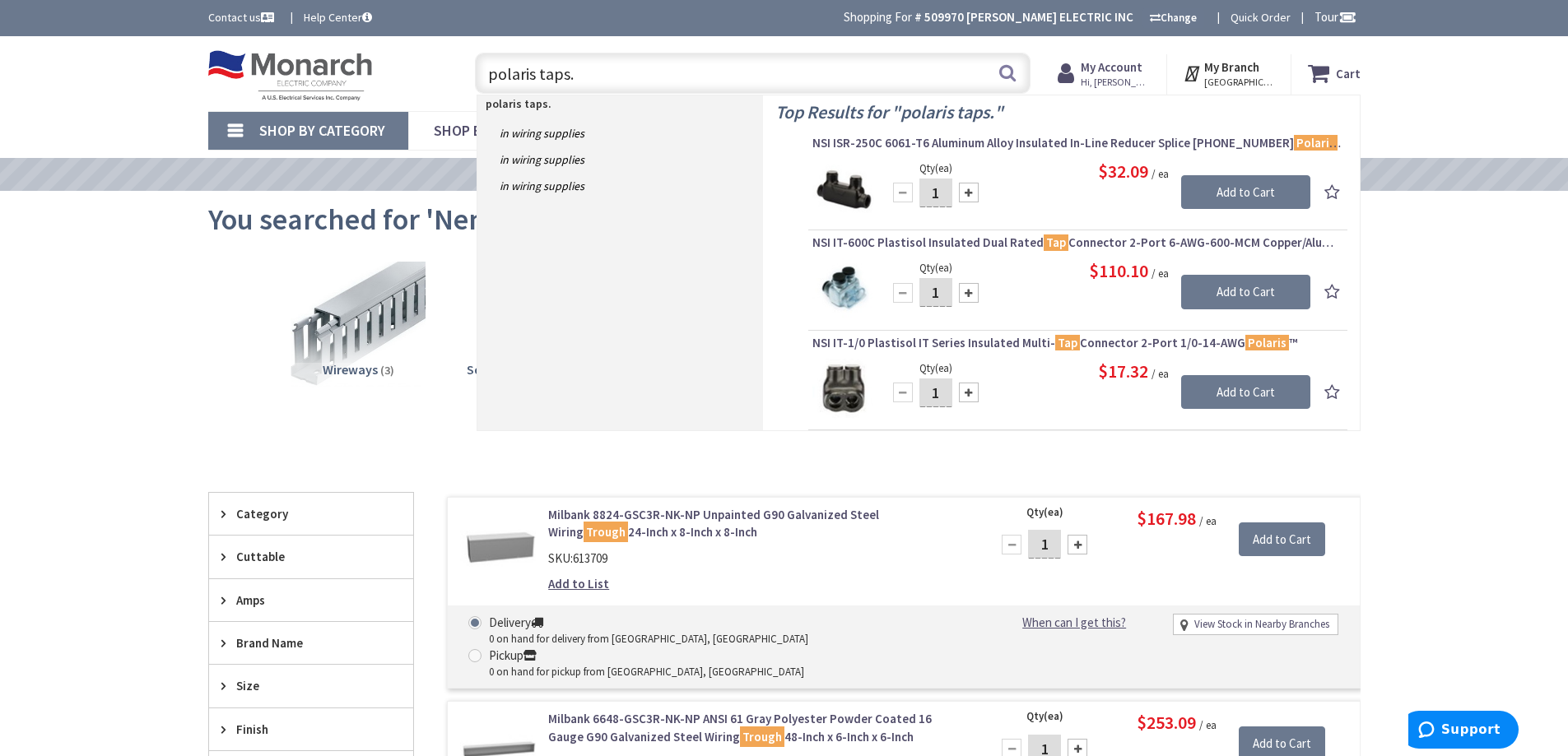
type input "polaris taps."
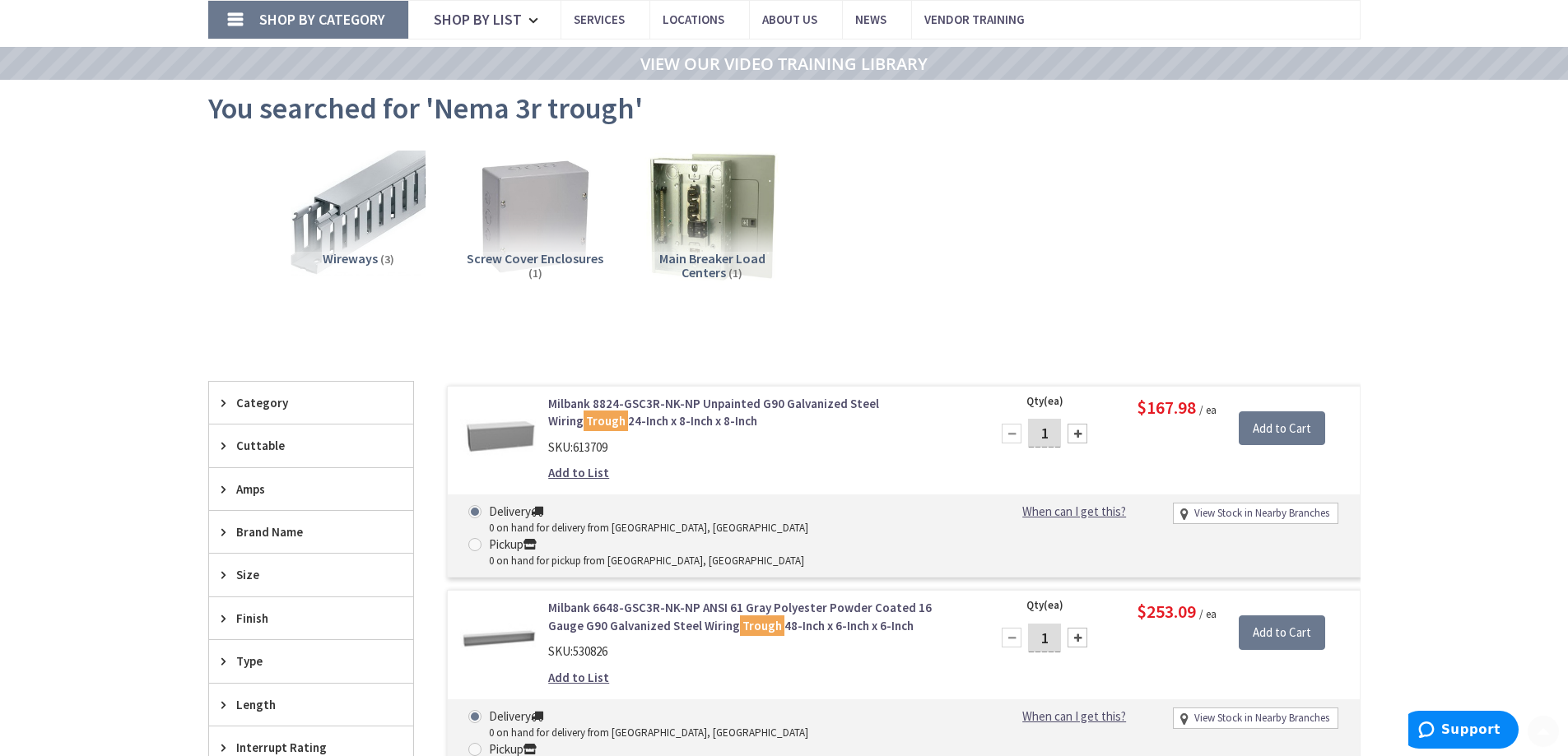
scroll to position [247, 0]
